Goal: Information Seeking & Learning: Learn about a topic

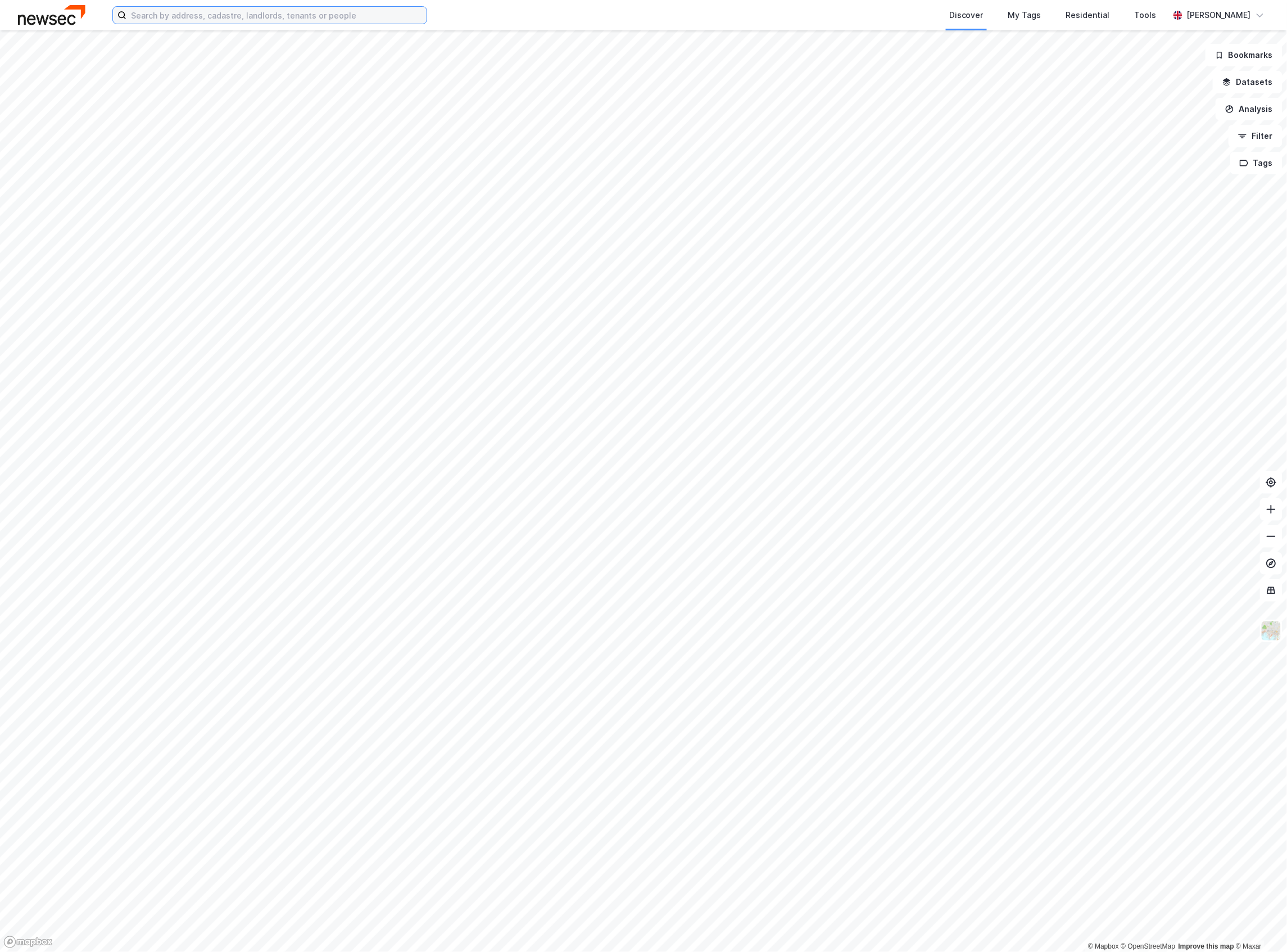
click at [187, 12] on input at bounding box center [277, 15] width 300 height 17
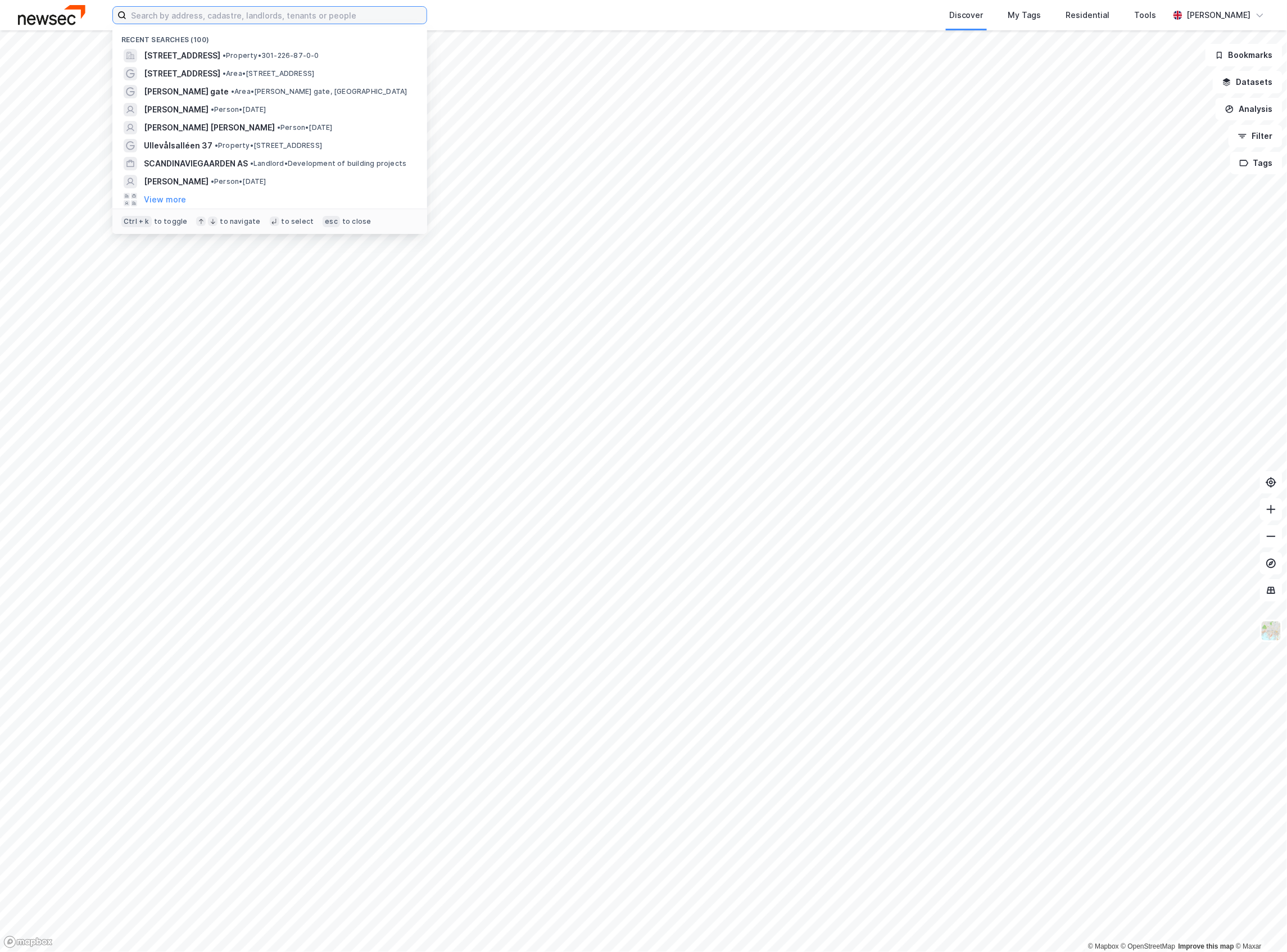
paste input "BYGGMA EIENDOM [GEOGRAPHIC_DATA] AS"
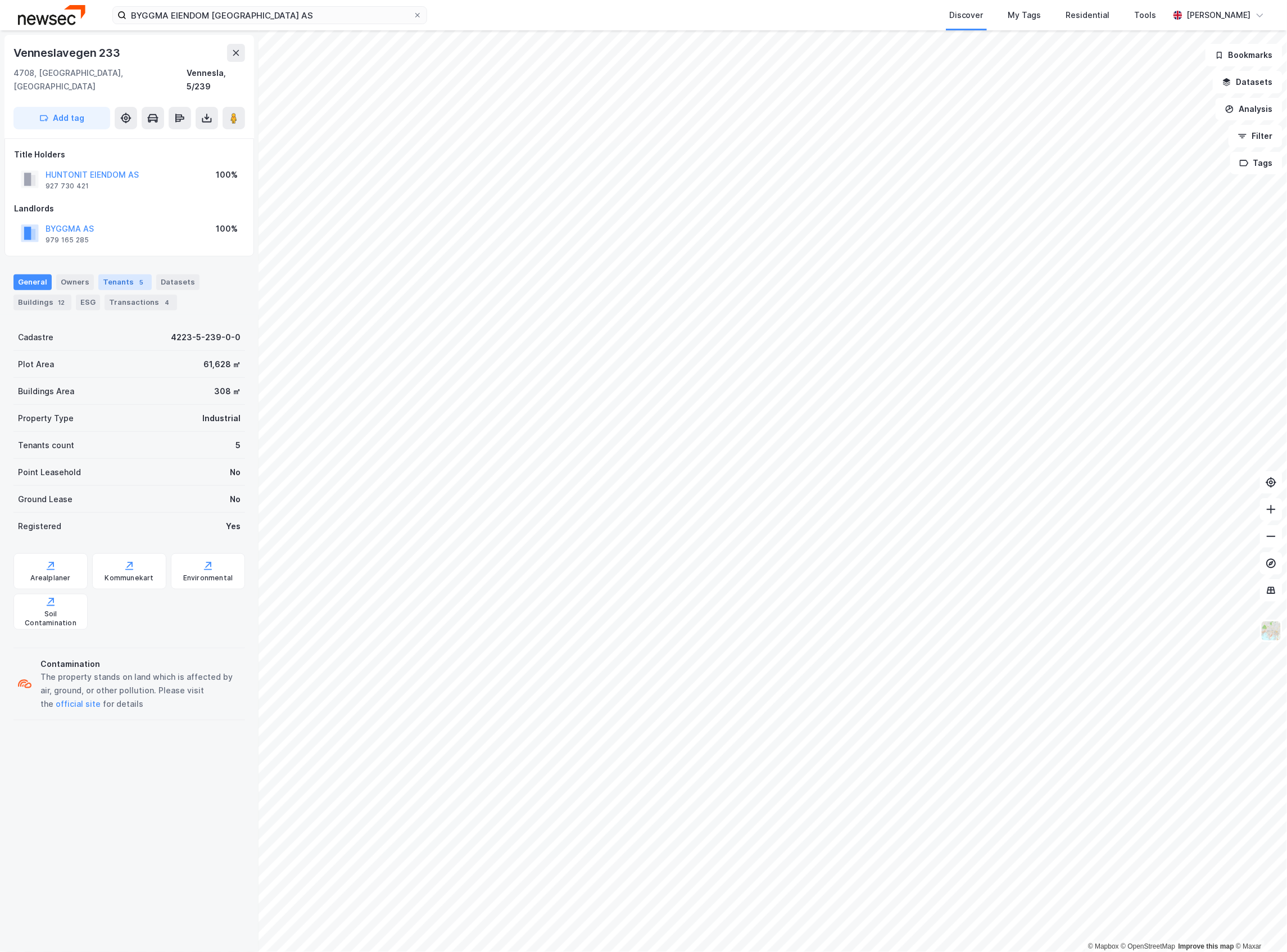
click at [118, 274] on div "Tenants 5" at bounding box center [125, 282] width 53 height 16
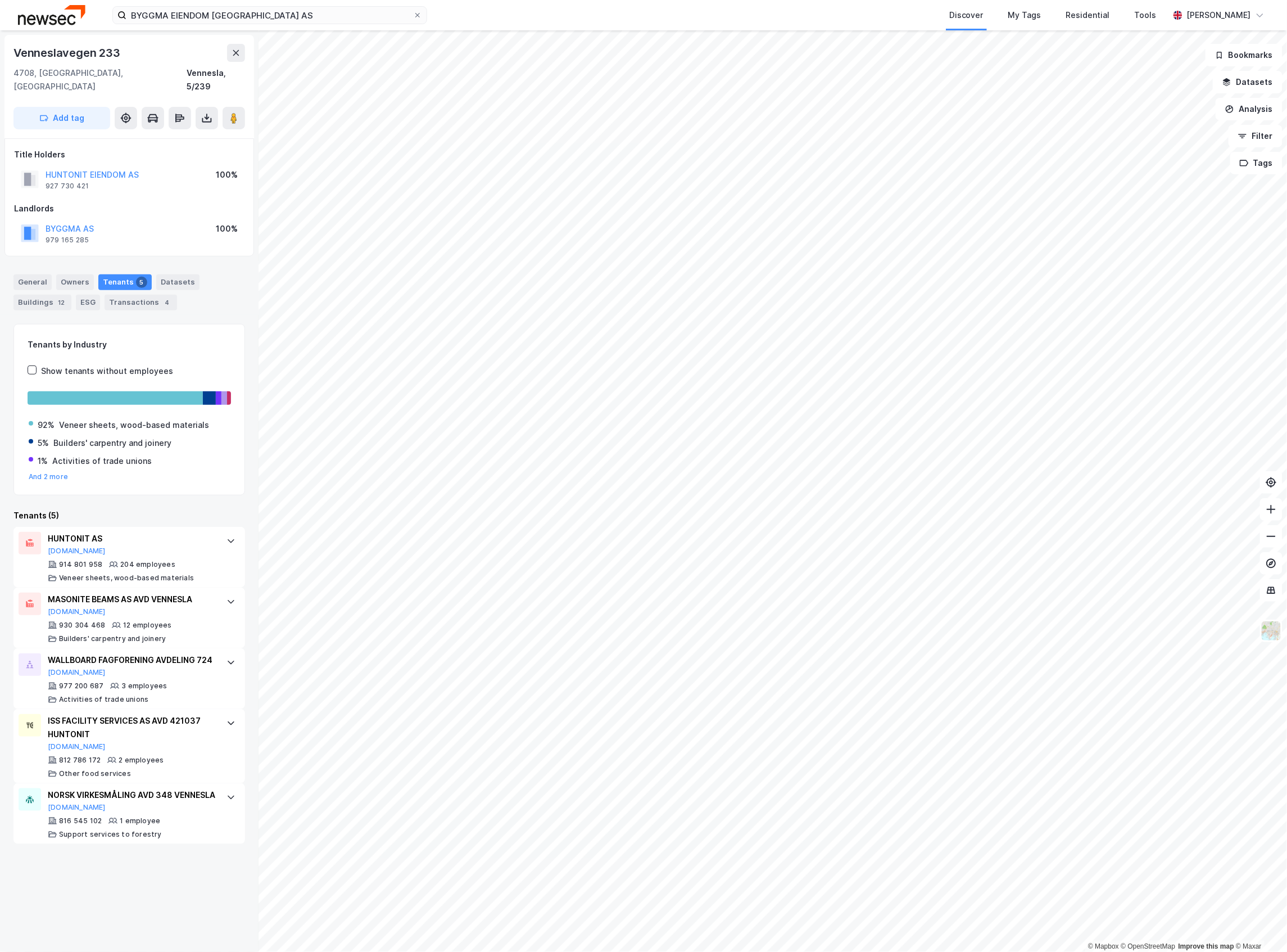
click at [225, 324] on div "Tenants by Industry Show tenants without employees 92% Veneer sheets, wood-base…" at bounding box center [129, 410] width 232 height 172
click at [28, 261] on div "General Owners Tenants 5 Datasets Buildings 12 ESG Transactions 4" at bounding box center [129, 287] width 258 height 54
click at [30, 261] on div "General Owners Tenants 5 Datasets Buildings 12 ESG Transactions 4" at bounding box center [129, 287] width 258 height 54
click at [25, 274] on div "General" at bounding box center [33, 282] width 38 height 16
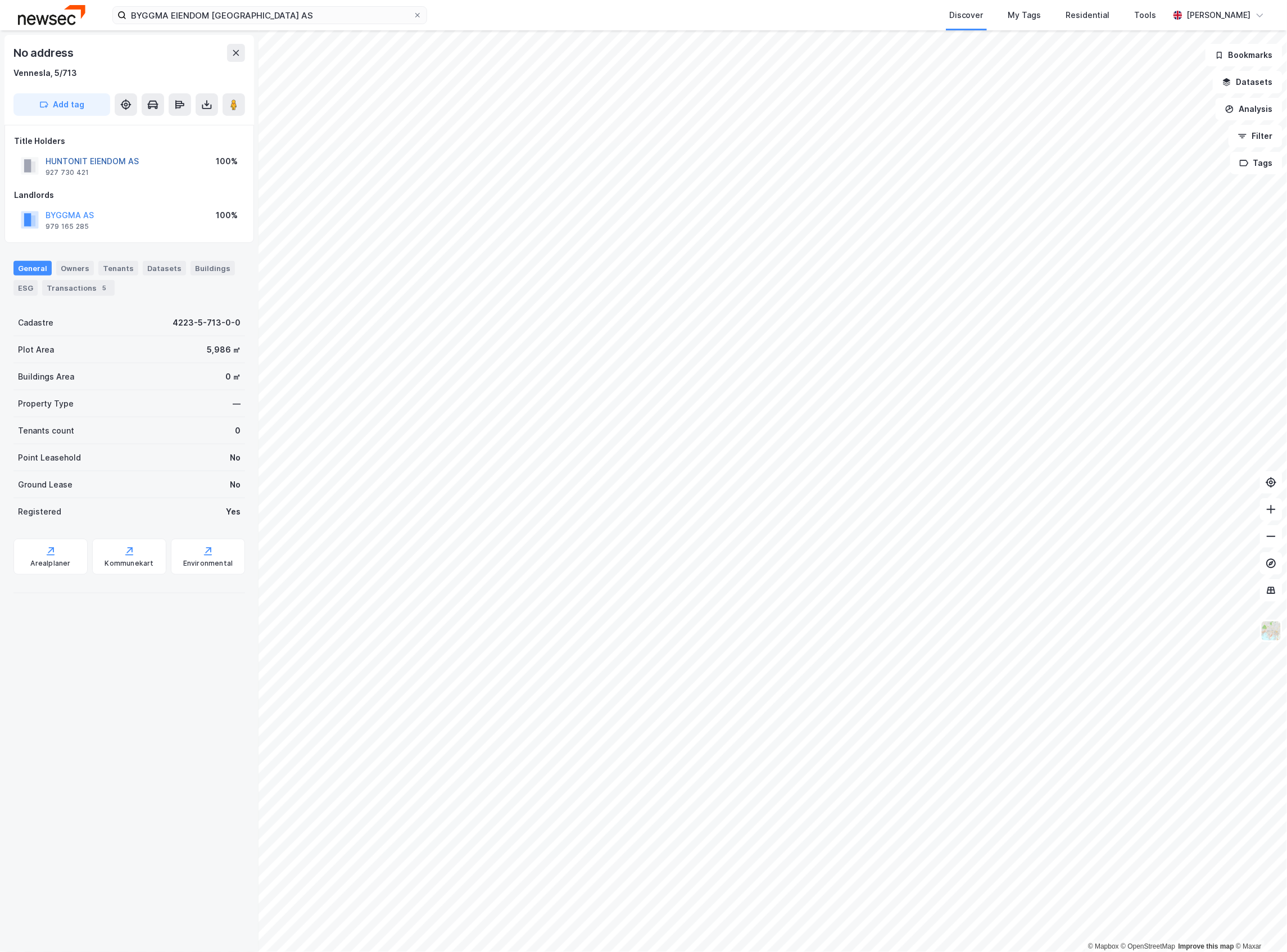
click at [0, 0] on button "HUNTONIT EIENDOM AS" at bounding box center [0, 0] width 0 height 0
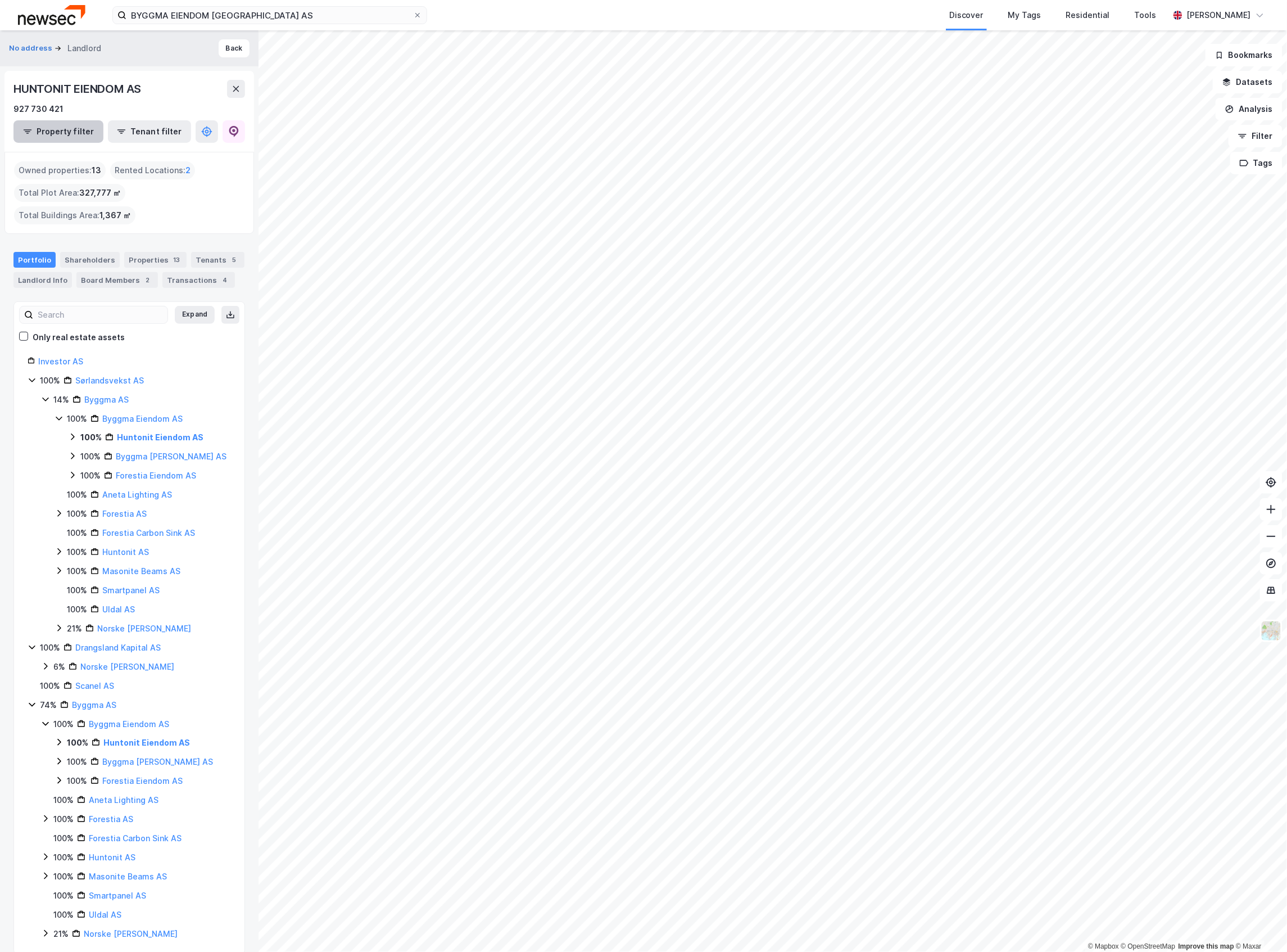
click at [46, 137] on button "Property filter" at bounding box center [59, 131] width 90 height 22
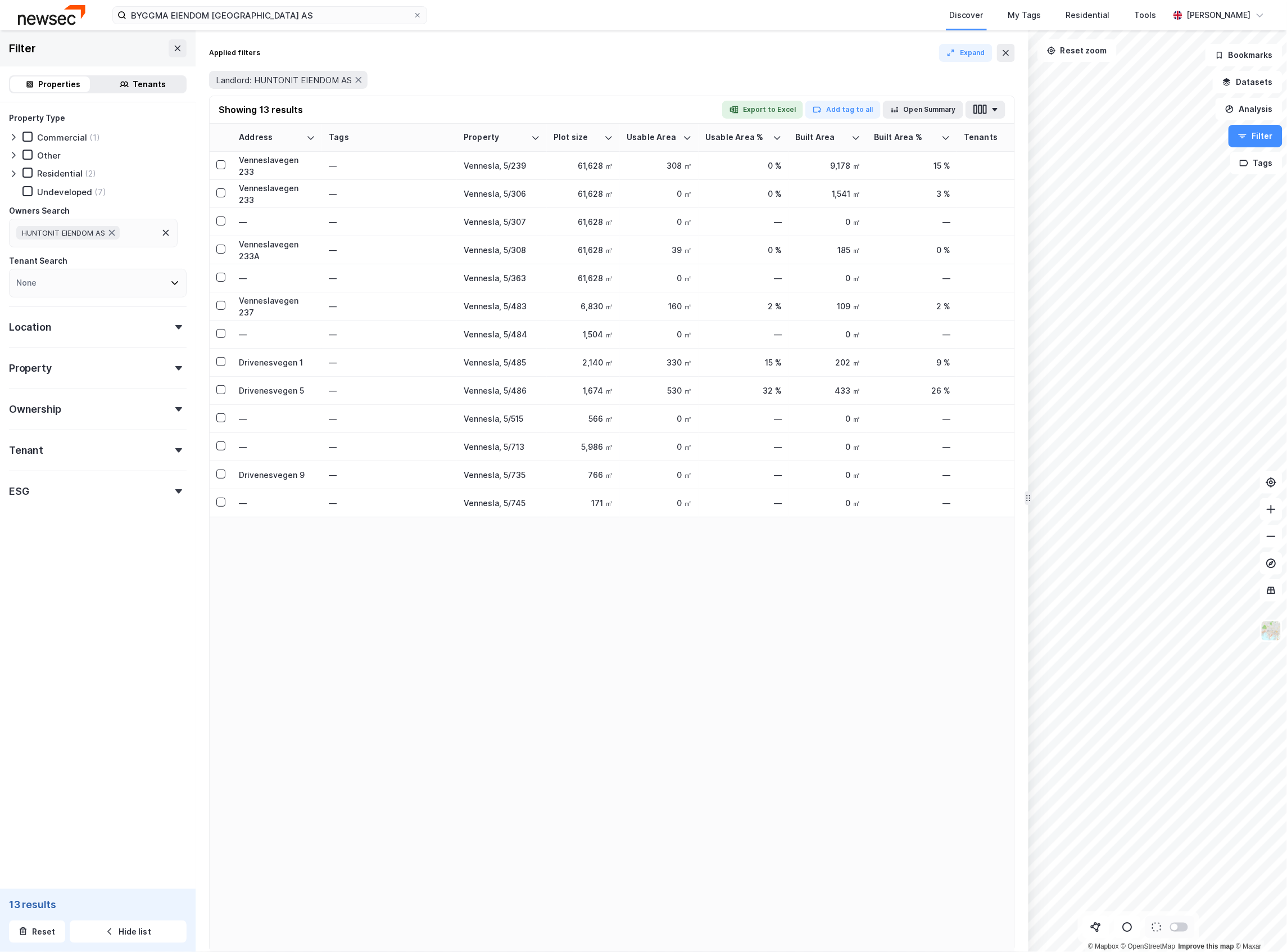
click at [21, 85] on div "Properties" at bounding box center [53, 84] width 86 height 16
click at [1007, 61] on button at bounding box center [1006, 53] width 18 height 18
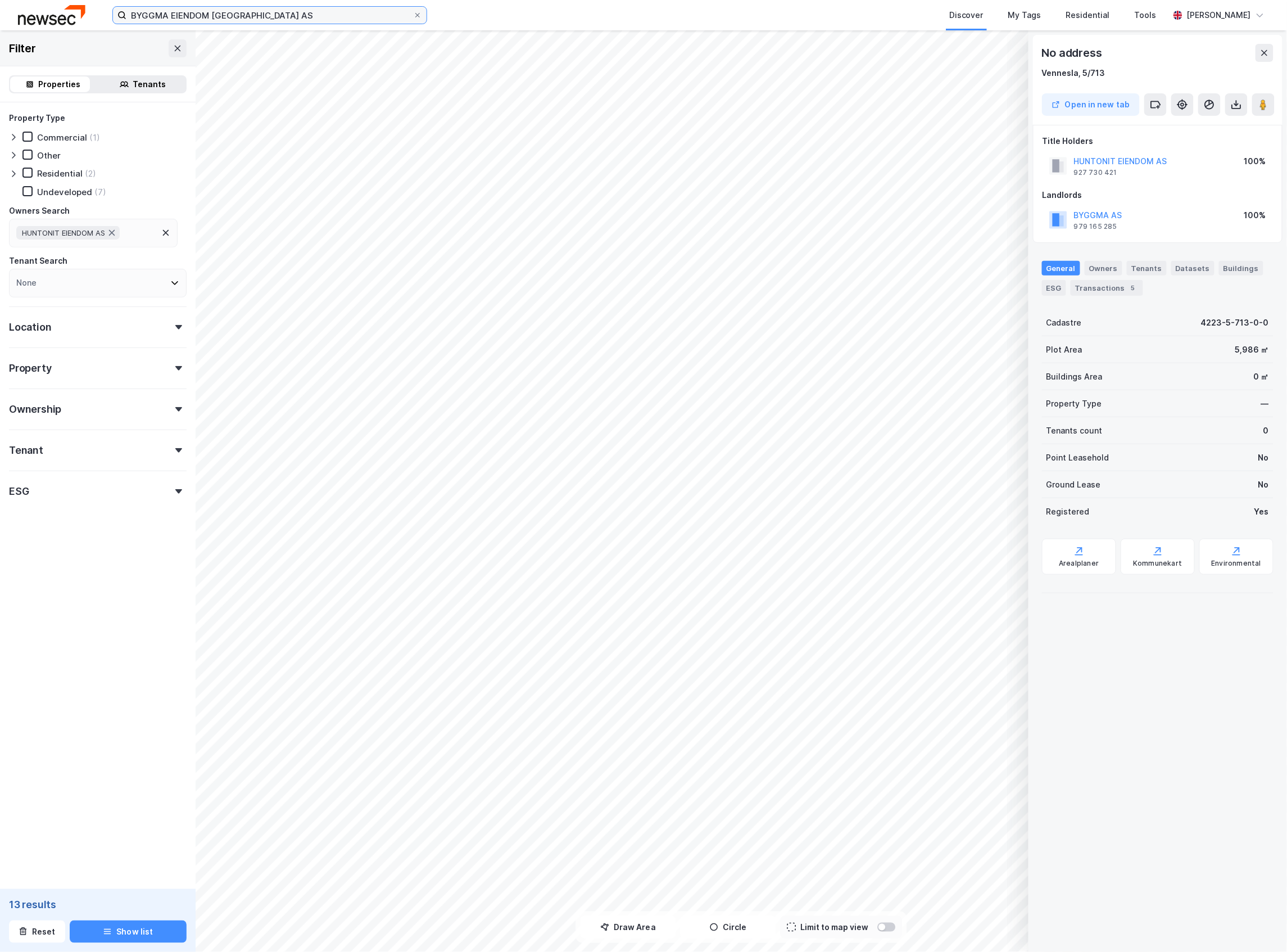
click at [261, 23] on input "BYGGMA EIENDOM [GEOGRAPHIC_DATA] AS" at bounding box center [270, 15] width 287 height 17
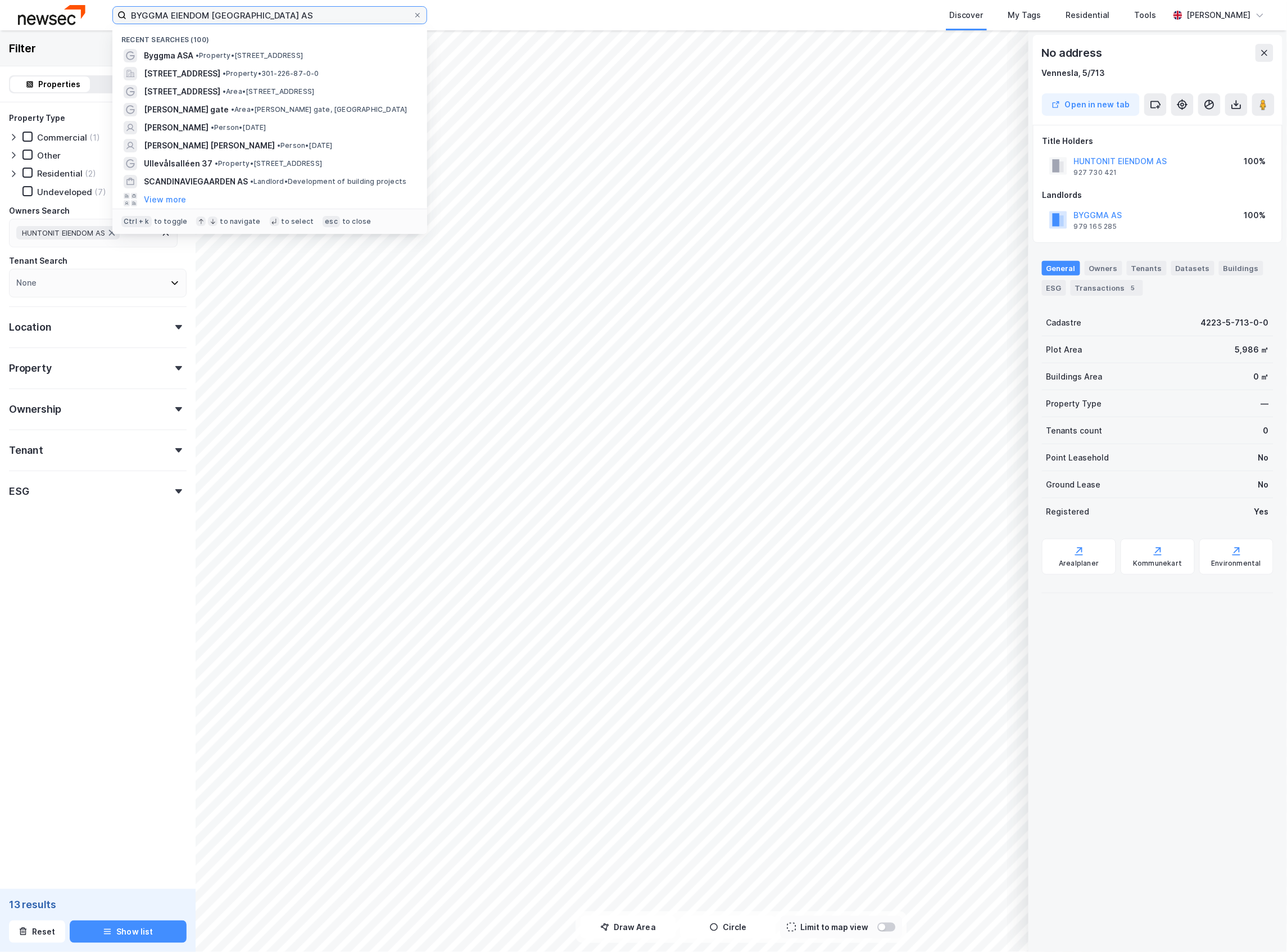
paste input "Forestia Eiendom ASNO flag"
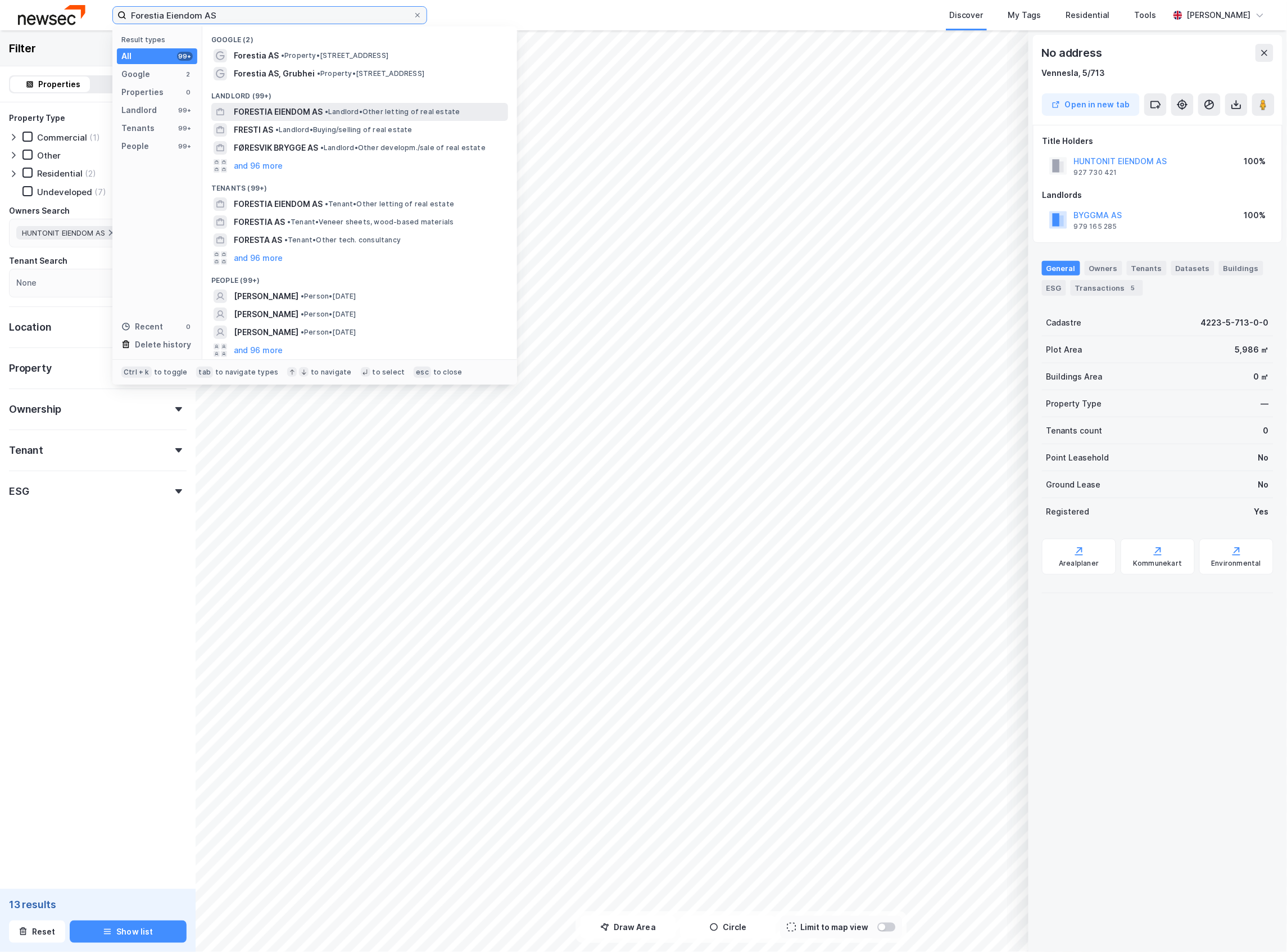
type input "Forestia Eiendom AS"
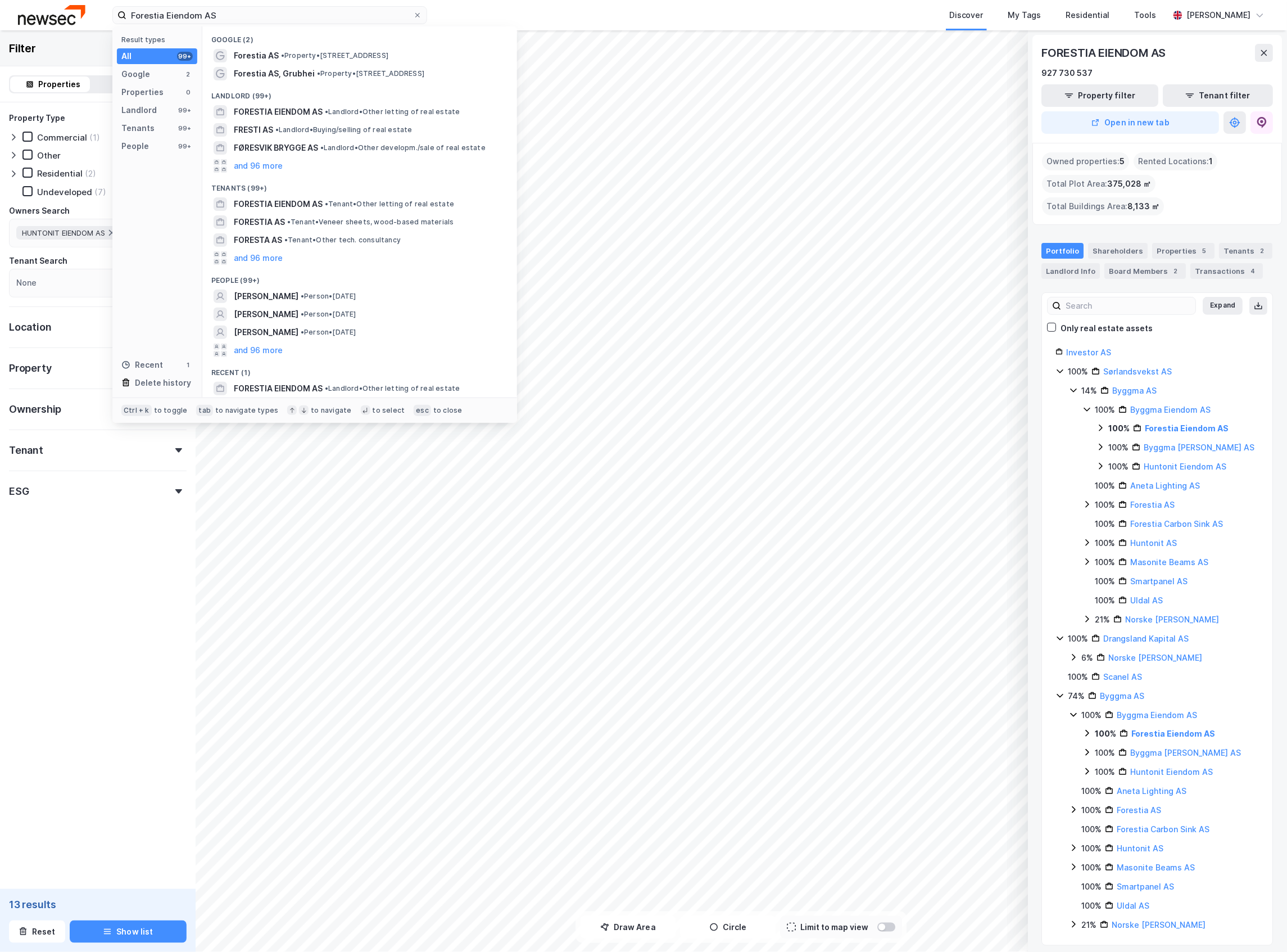
click at [92, 538] on form "Property Type Commercial (1) Other Residential (2) Undeveloped (7) Owners Searc…" at bounding box center [98, 335] width 177 height 448
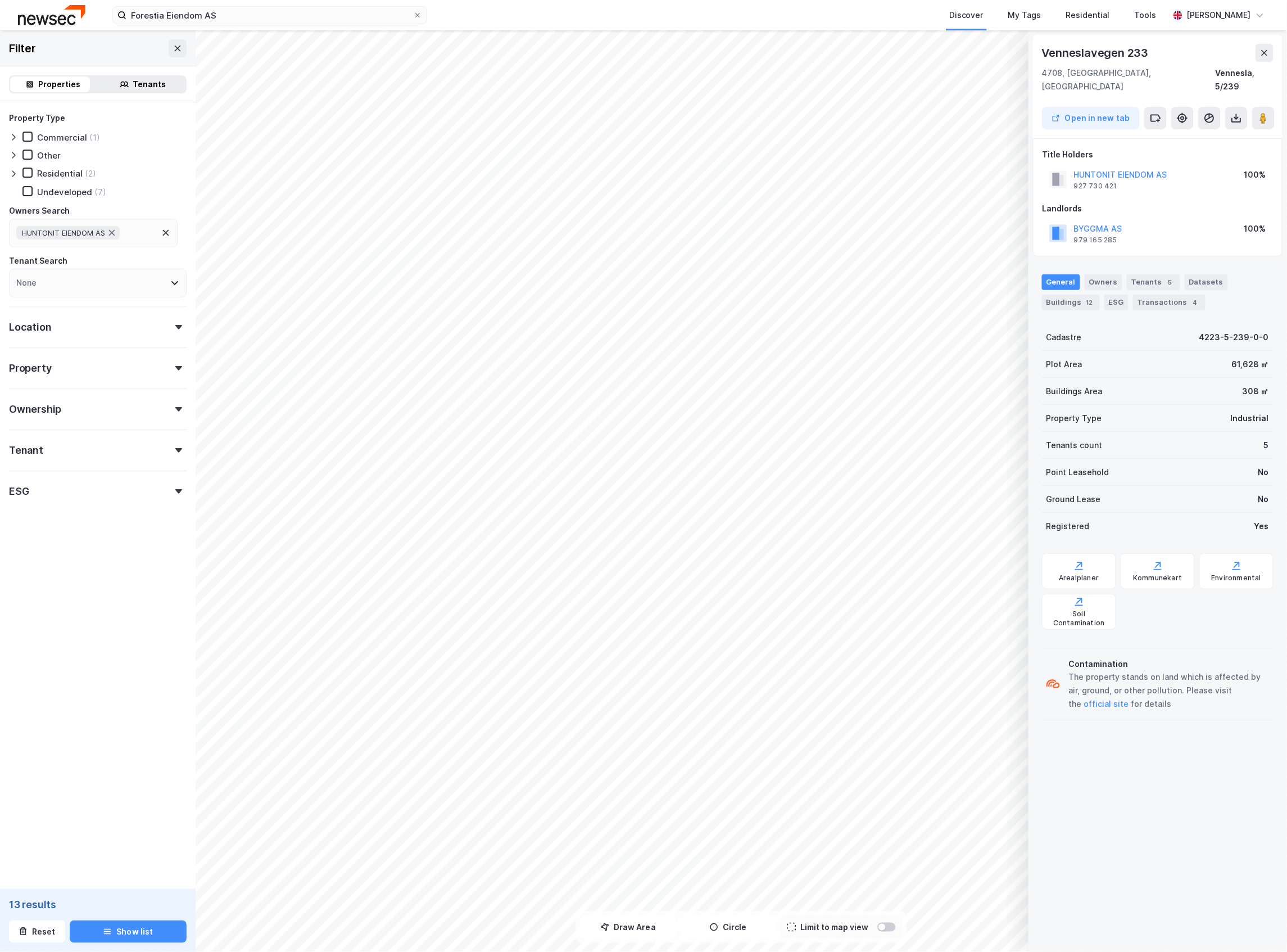
click at [133, 88] on div "Tenants" at bounding box center [150, 84] width 33 height 14
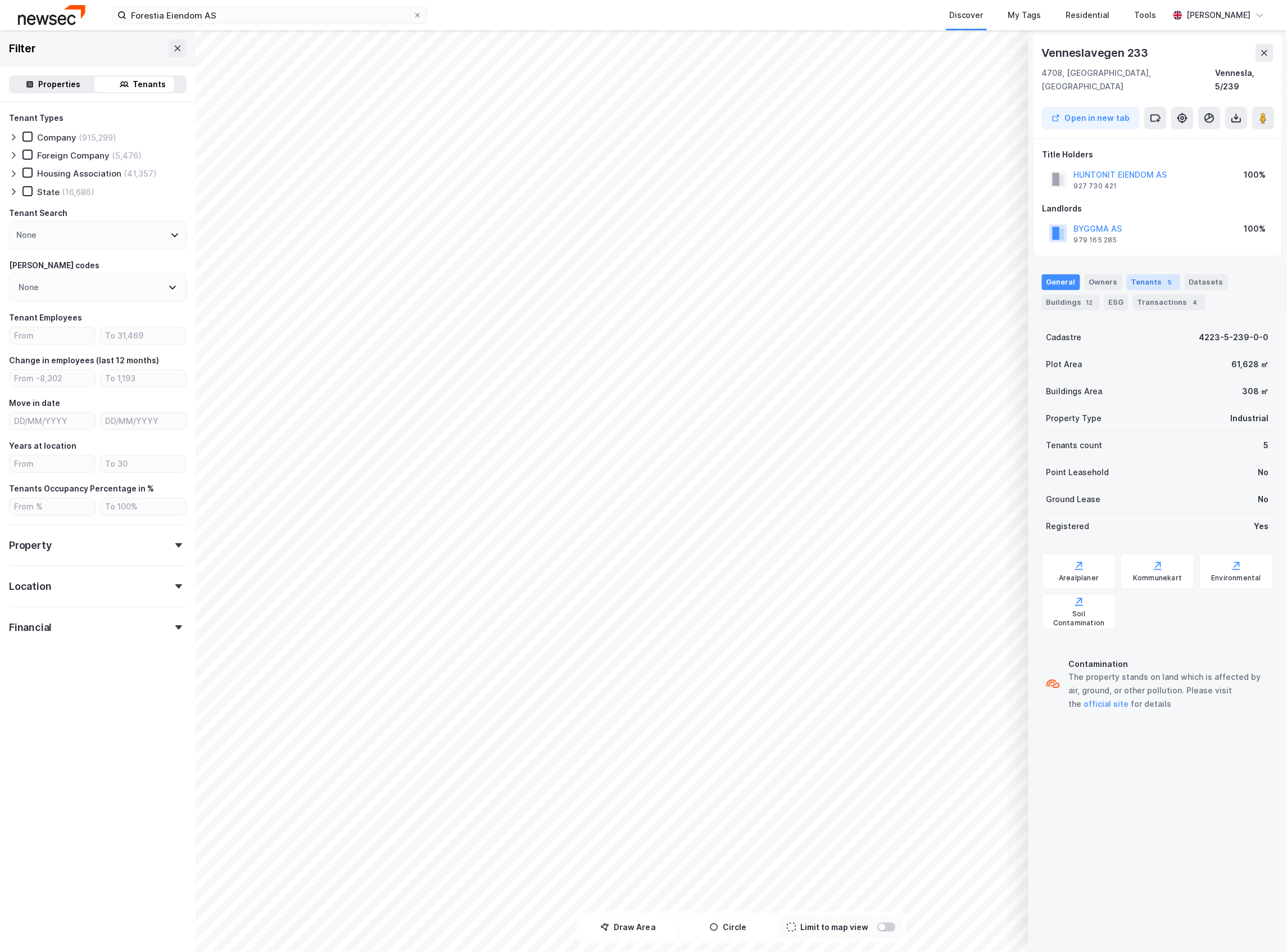
click at [1159, 274] on div "Tenants 5" at bounding box center [1153, 282] width 53 height 16
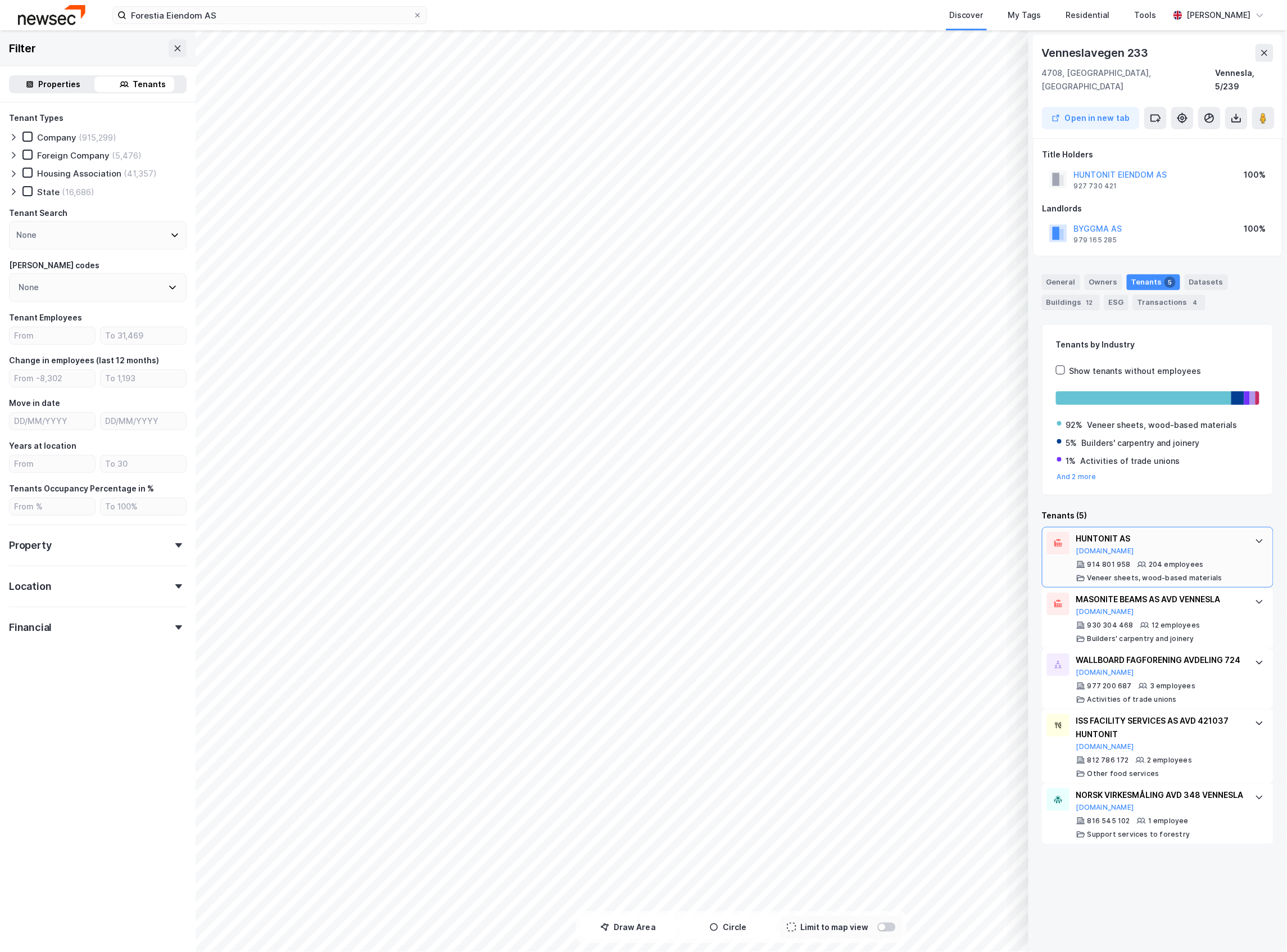
click at [1175, 560] on div "204 employees" at bounding box center [1176, 564] width 55 height 9
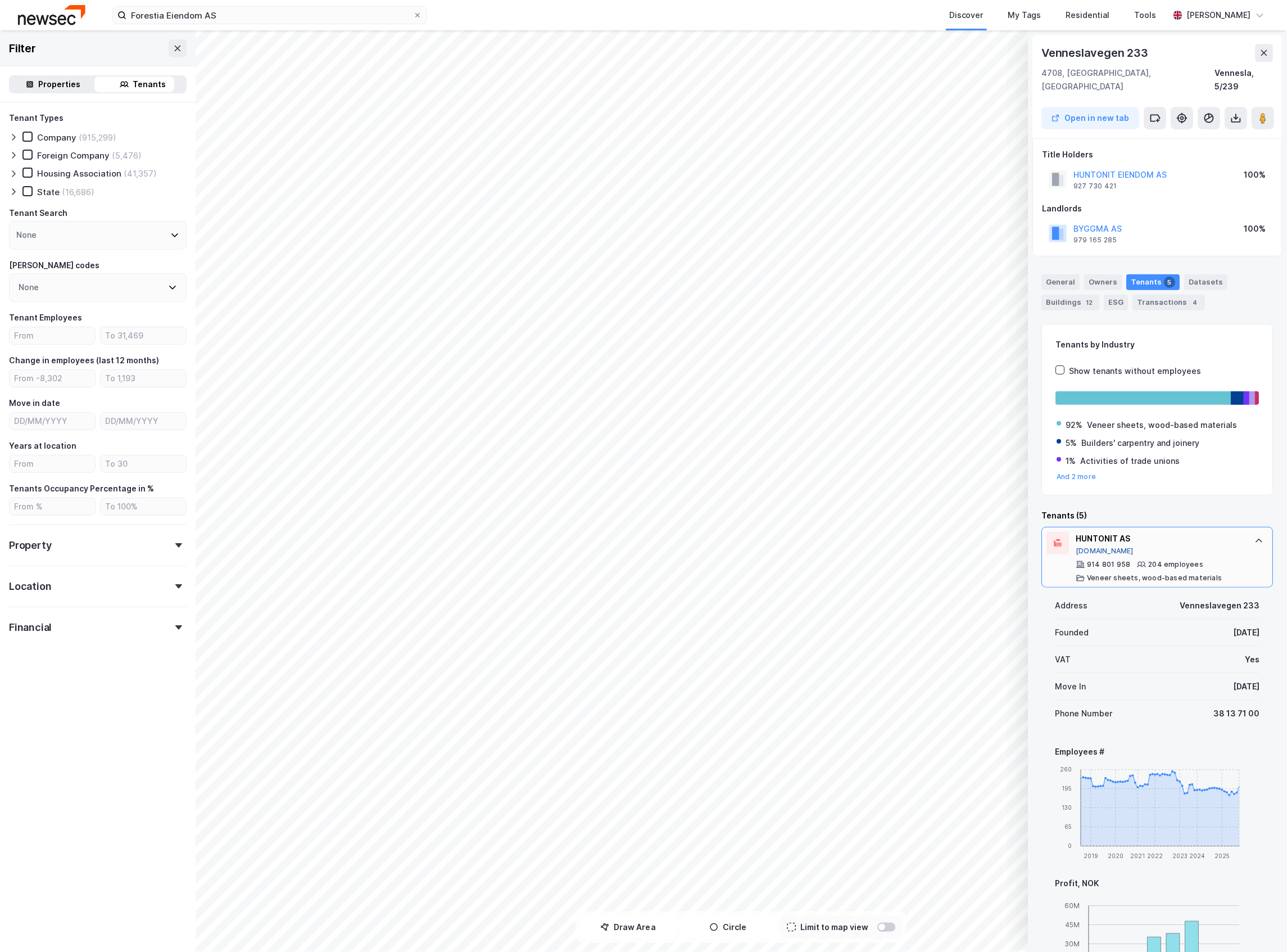
click at [1088, 546] on button "[DOMAIN_NAME]" at bounding box center [1106, 551] width 58 height 9
click at [1260, 112] on image at bounding box center [1263, 118] width 7 height 11
